Goal: Use online tool/utility: Utilize a website feature to perform a specific function

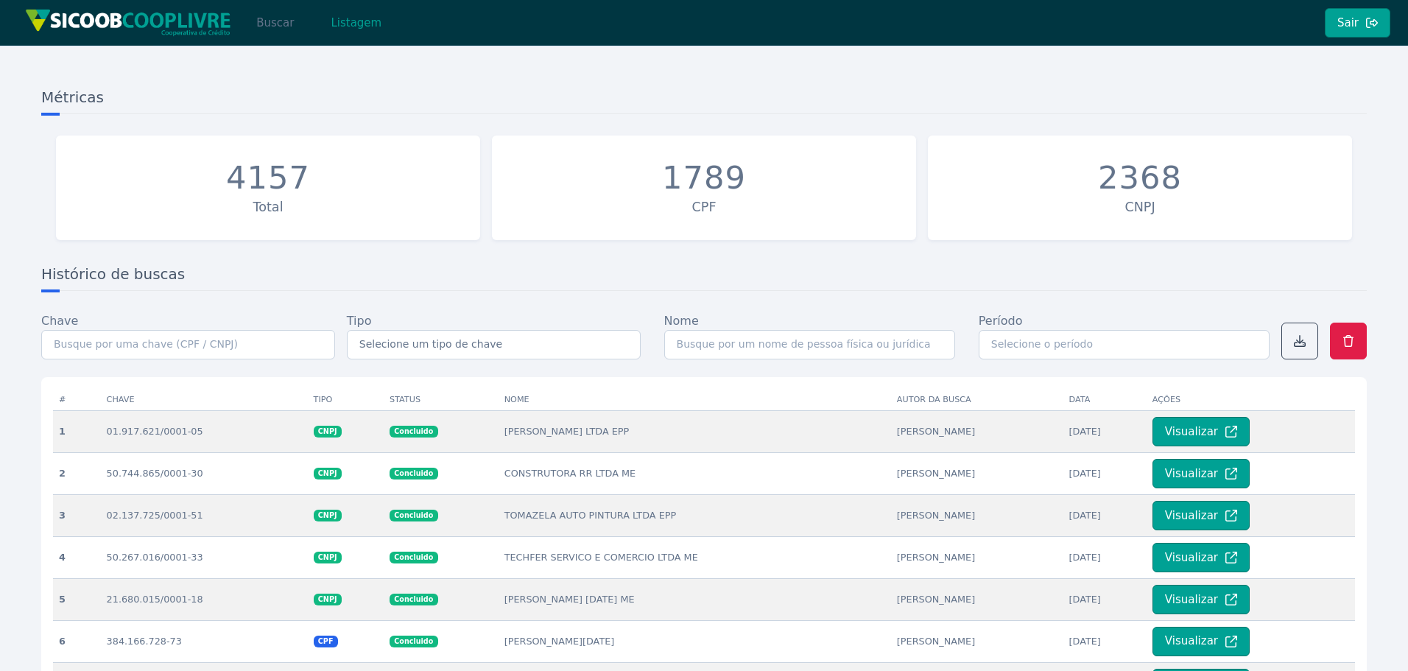
click at [279, 27] on button "Buscar" at bounding box center [275, 22] width 63 height 29
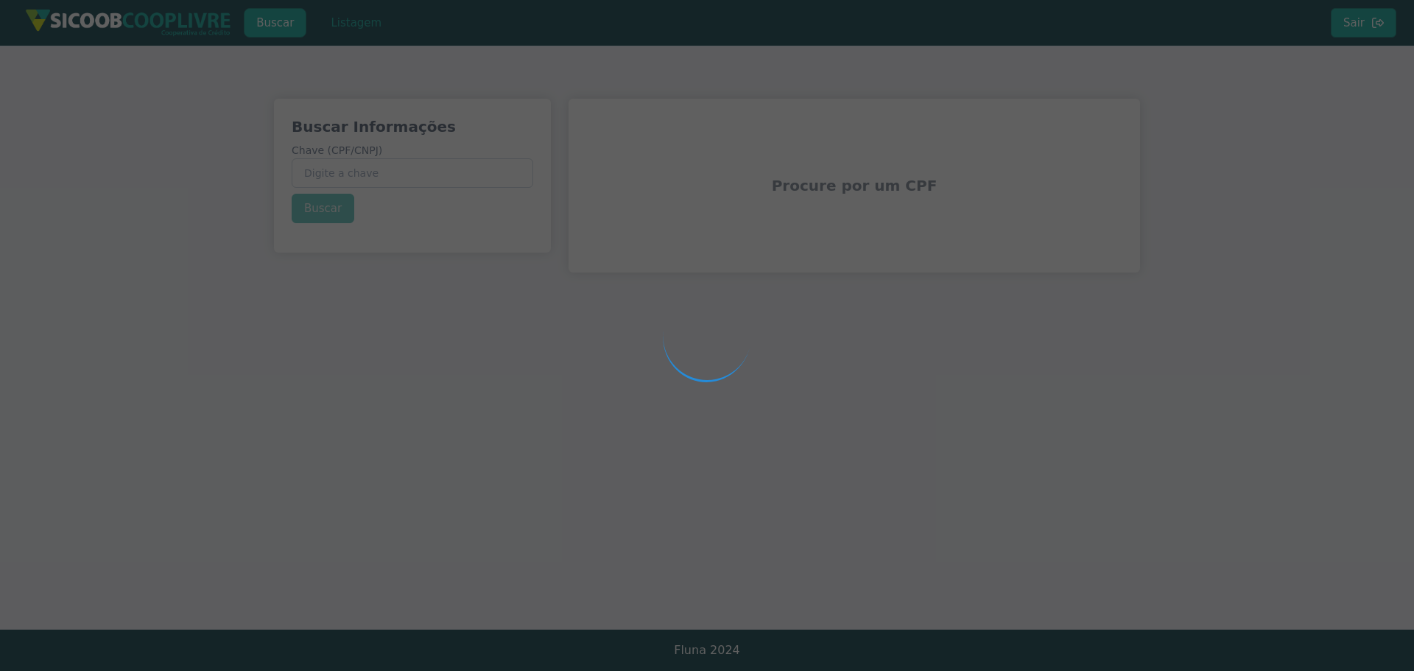
click at [381, 175] on div at bounding box center [707, 335] width 1414 height 671
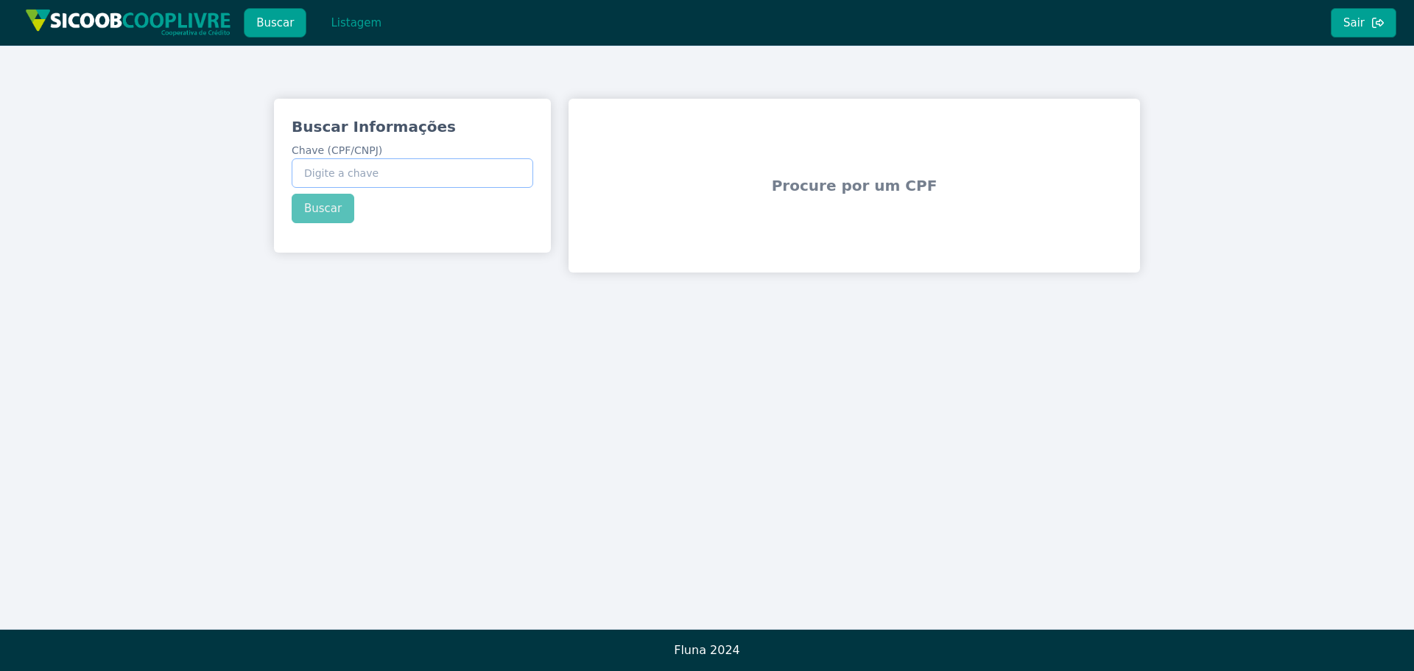
paste input "23.834.655/0001-60"
type input "23.834.655/0001-60"
click at [329, 211] on div "Buscar Informações Chave (CPF/CNPJ) 23.834.655/0001-60 Buscar" at bounding box center [412, 170] width 277 height 142
click at [329, 211] on button "Buscar" at bounding box center [323, 208] width 63 height 29
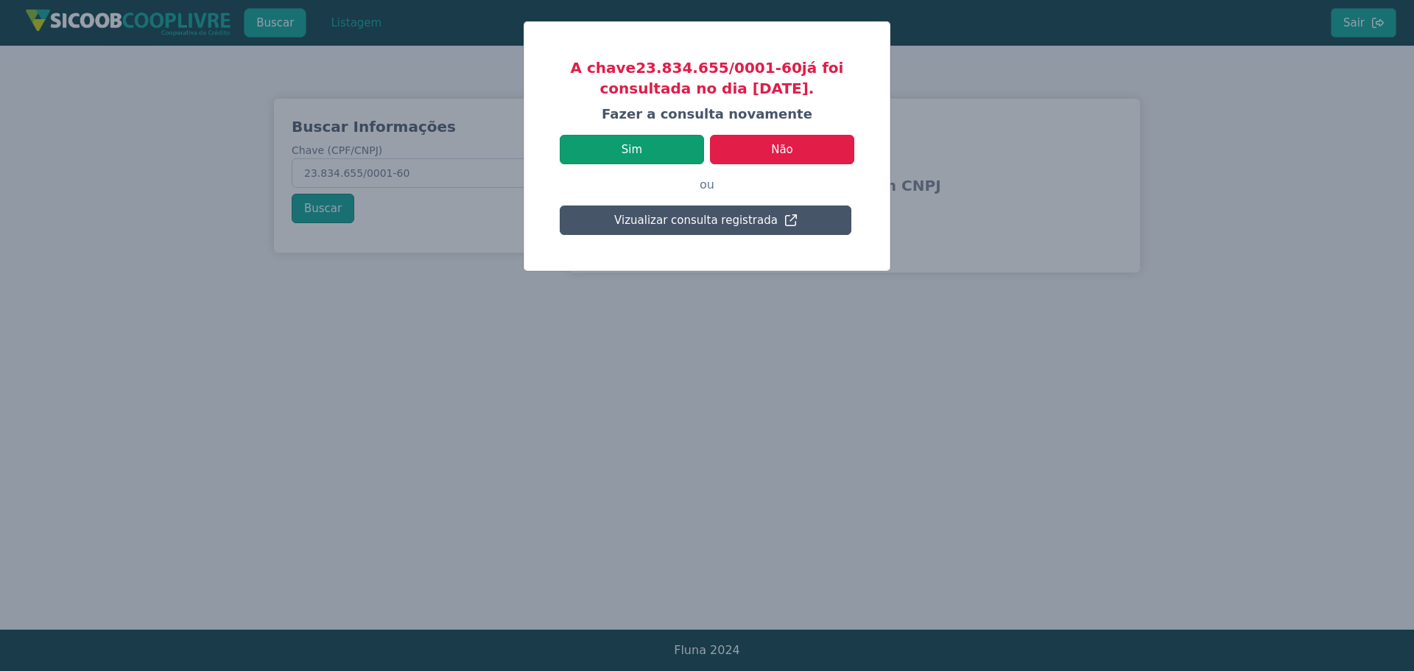
click at [644, 151] on button "Sim" at bounding box center [632, 149] width 144 height 29
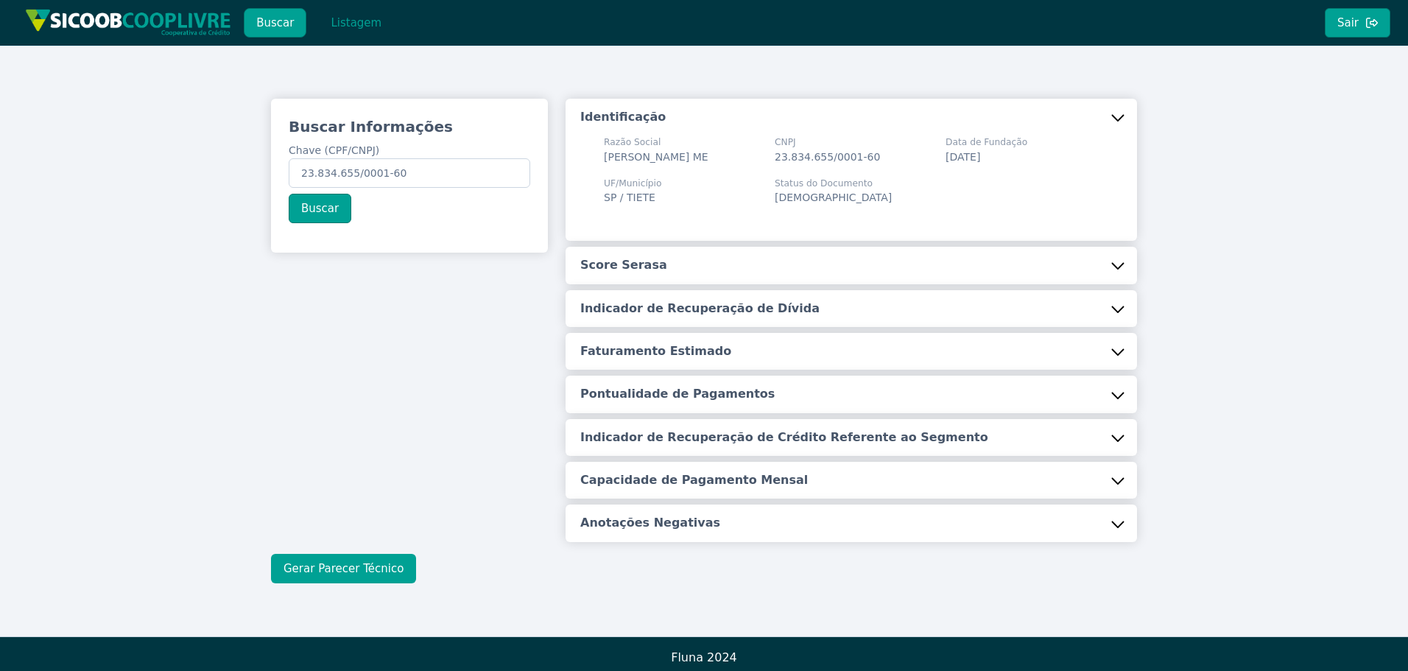
click at [379, 577] on button "Gerar Parecer Técnico" at bounding box center [343, 568] width 145 height 29
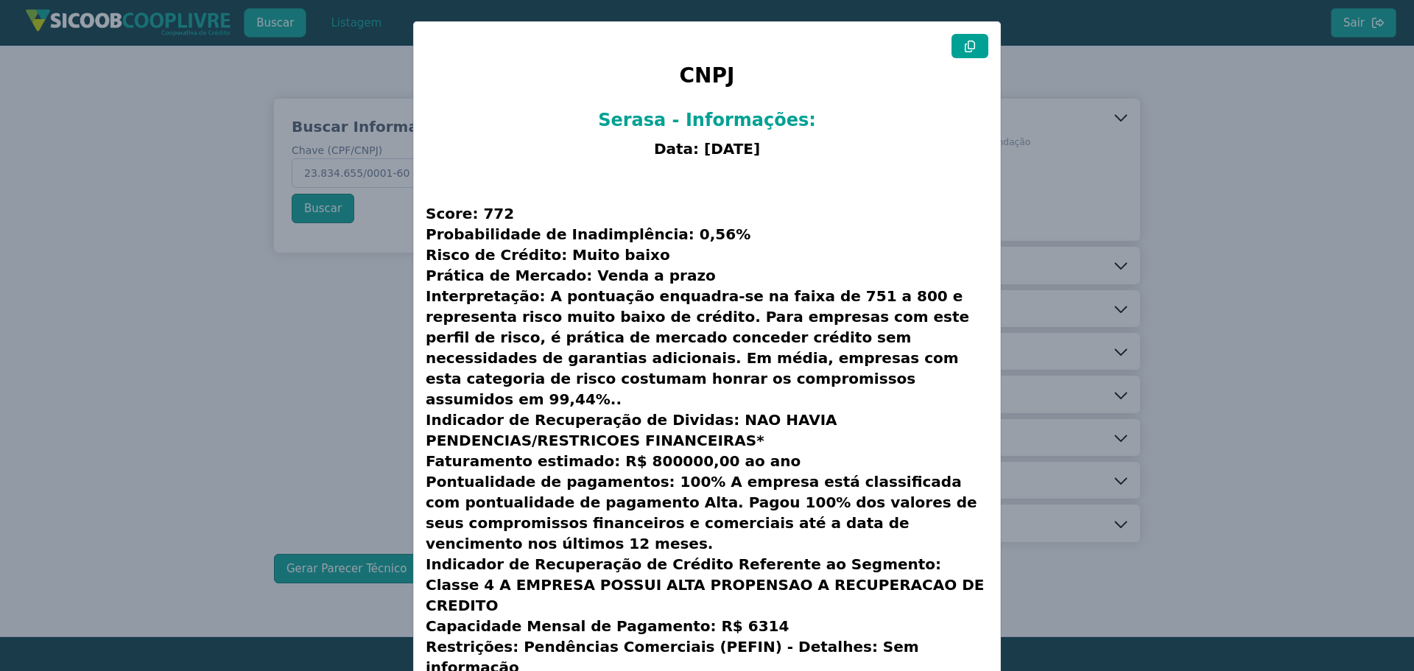
click at [965, 46] on icon at bounding box center [970, 47] width 10 height 12
